Goal: Information Seeking & Learning: Learn about a topic

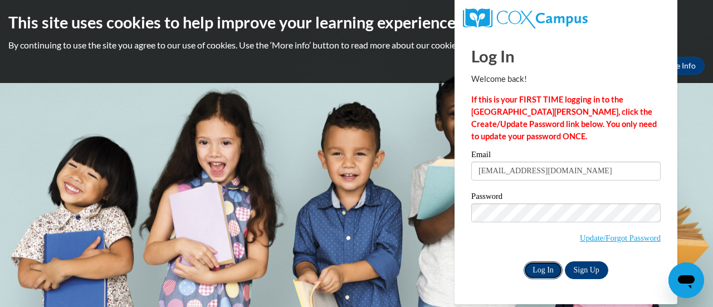
click at [539, 275] on input "Log In" at bounding box center [543, 270] width 39 height 18
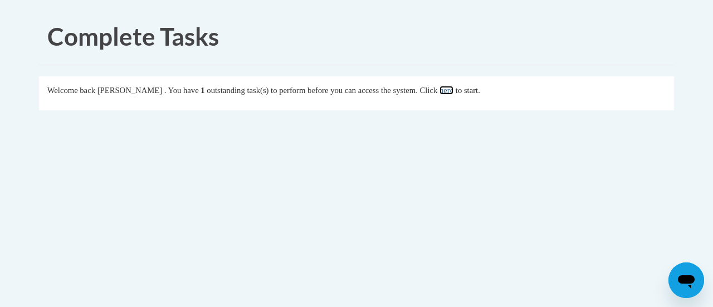
click at [454, 93] on link "here" at bounding box center [447, 90] width 14 height 9
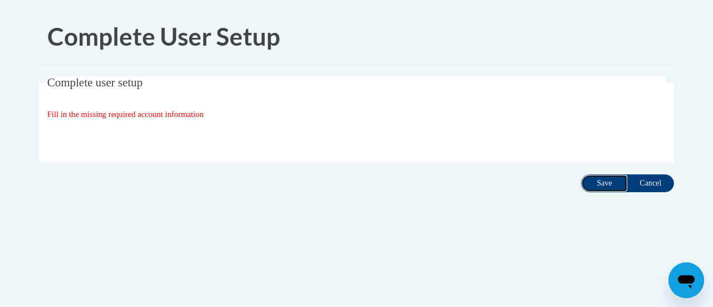
click at [600, 188] on input "Save" at bounding box center [604, 183] width 47 height 18
click at [602, 188] on input "Save" at bounding box center [604, 183] width 47 height 18
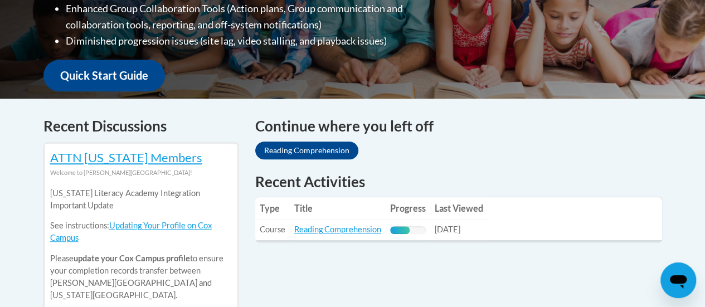
scroll to position [446, 0]
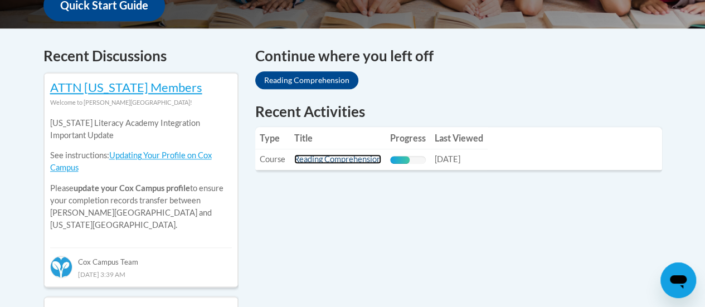
click at [335, 164] on link "Reading Comprehension" at bounding box center [337, 158] width 87 height 9
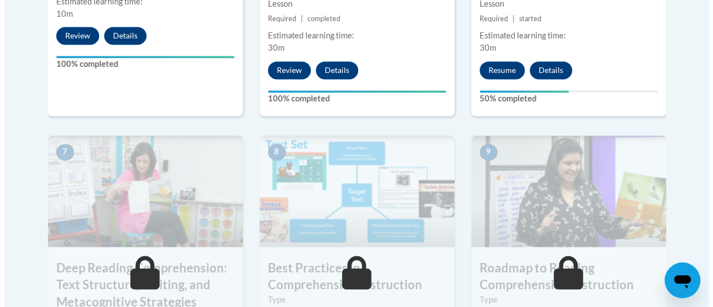
scroll to position [780, 0]
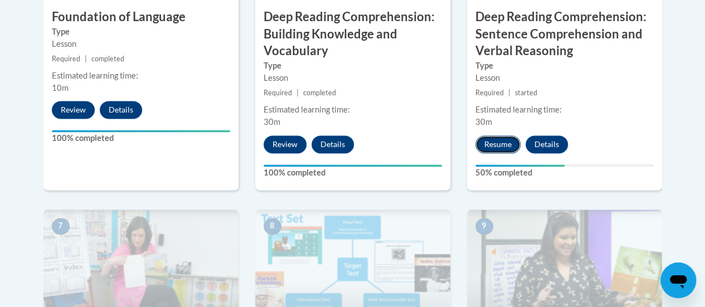
click at [486, 148] on button "Resume" at bounding box center [497, 144] width 45 height 18
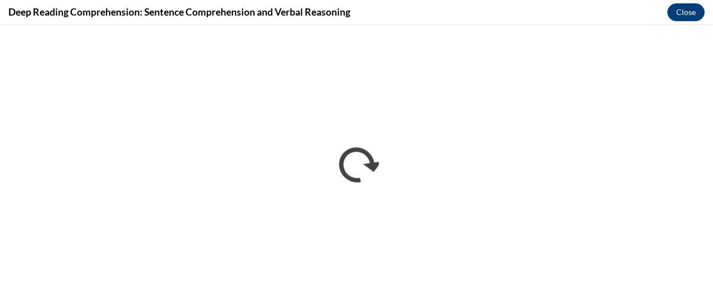
scroll to position [0, 0]
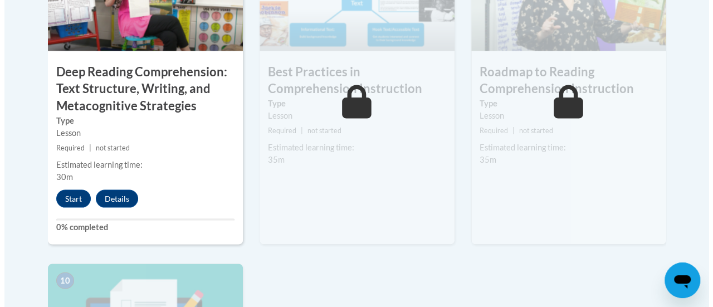
scroll to position [985, 0]
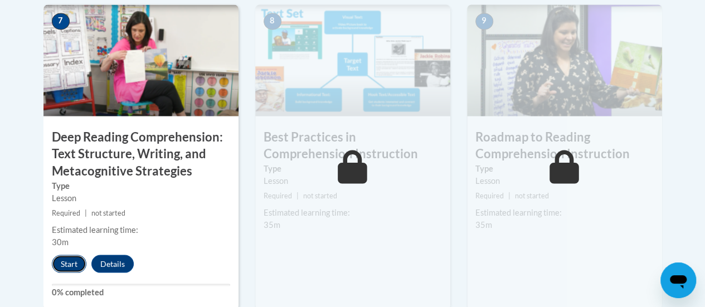
click at [71, 261] on button "Start" at bounding box center [69, 264] width 35 height 18
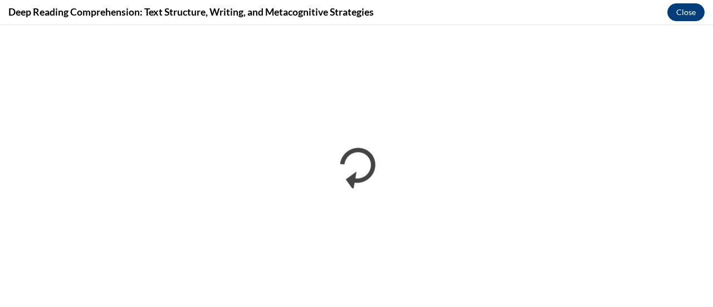
scroll to position [0, 0]
